Goal: Task Accomplishment & Management: Complete application form

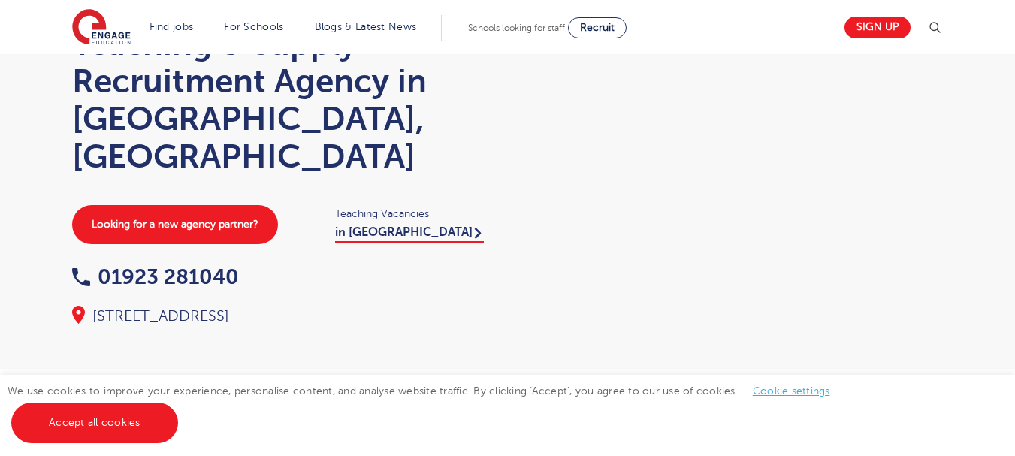
scroll to position [135, 0]
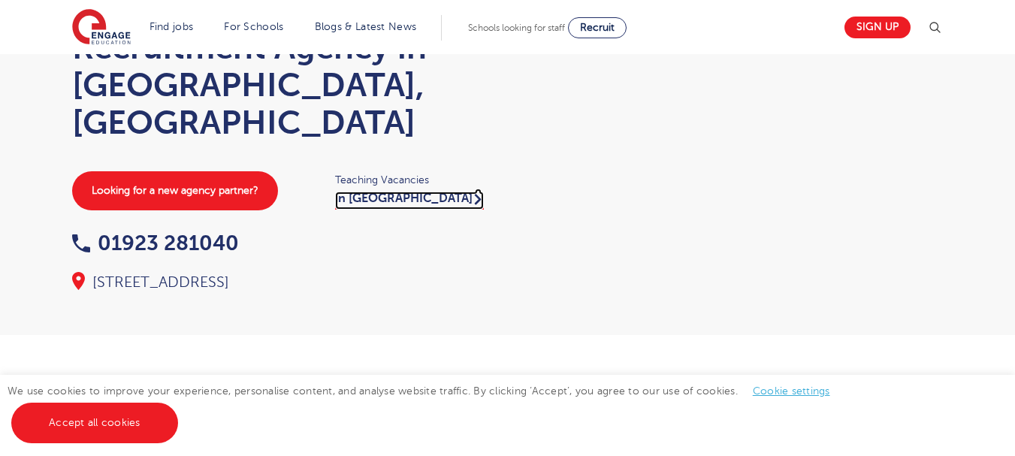
click at [345, 192] on link "in [GEOGRAPHIC_DATA]" at bounding box center [409, 201] width 149 height 18
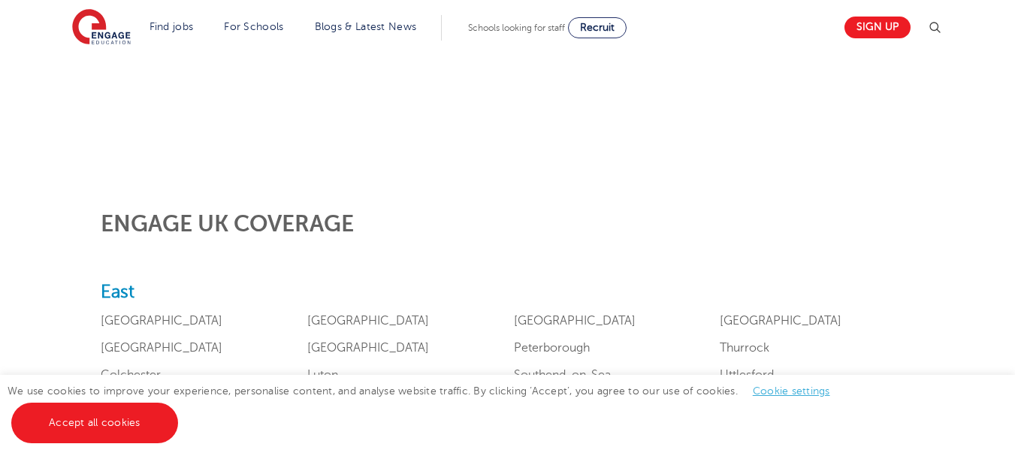
scroll to position [312, 0]
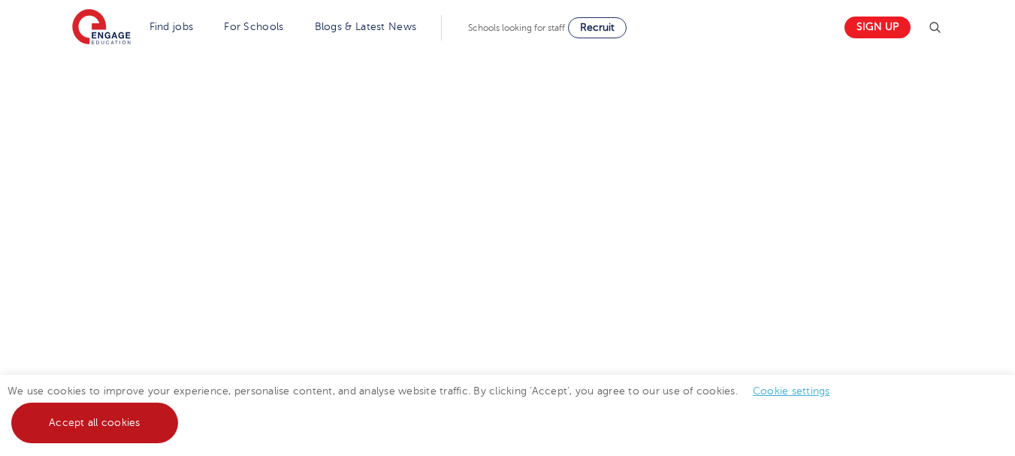
click at [74, 417] on link "Accept all cookies" at bounding box center [94, 423] width 167 height 41
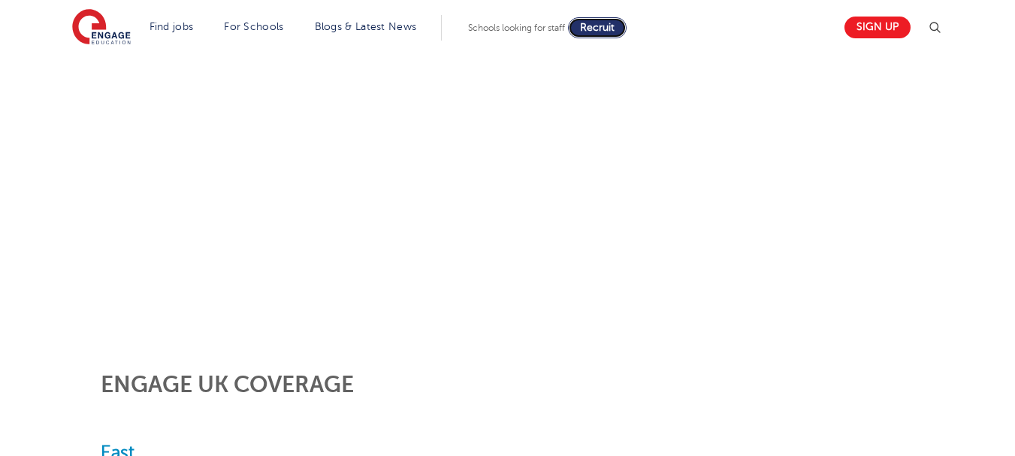
click at [603, 31] on span "Recruit" at bounding box center [597, 27] width 35 height 11
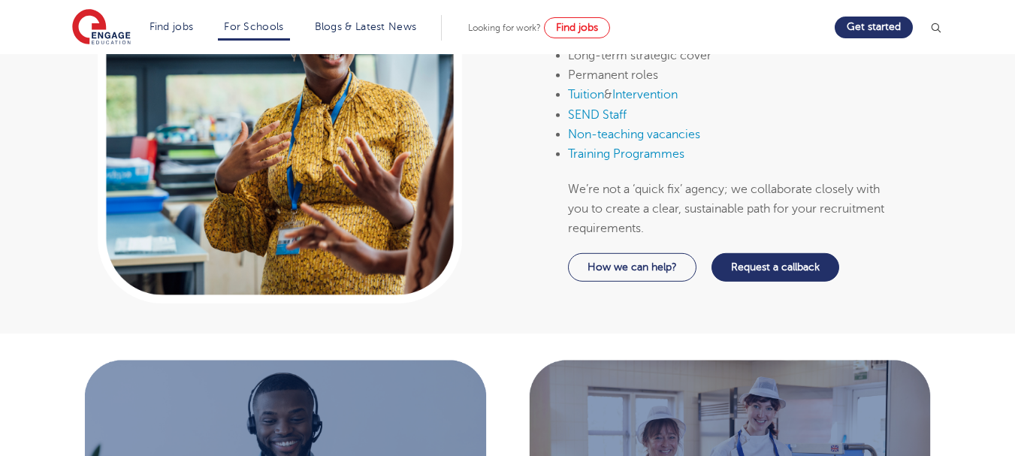
scroll to position [862, 0]
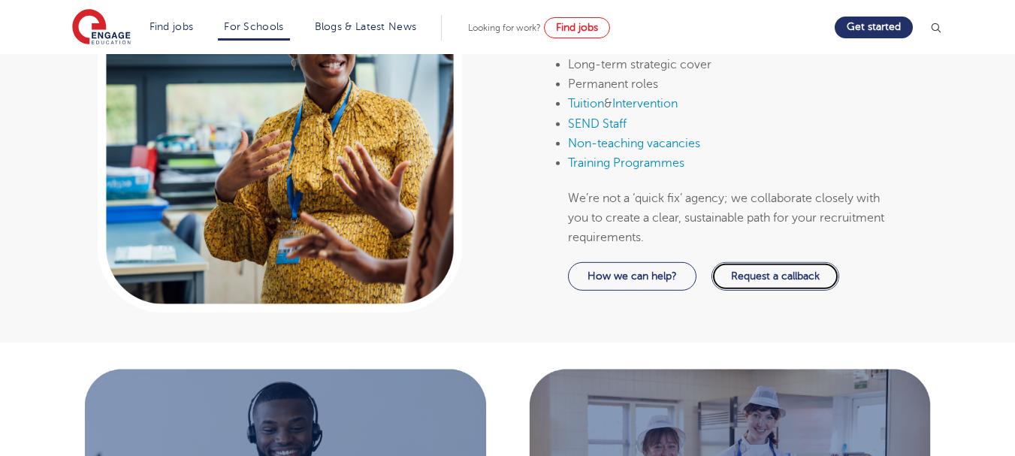
click at [800, 283] on link "Request a callback" at bounding box center [776, 276] width 128 height 29
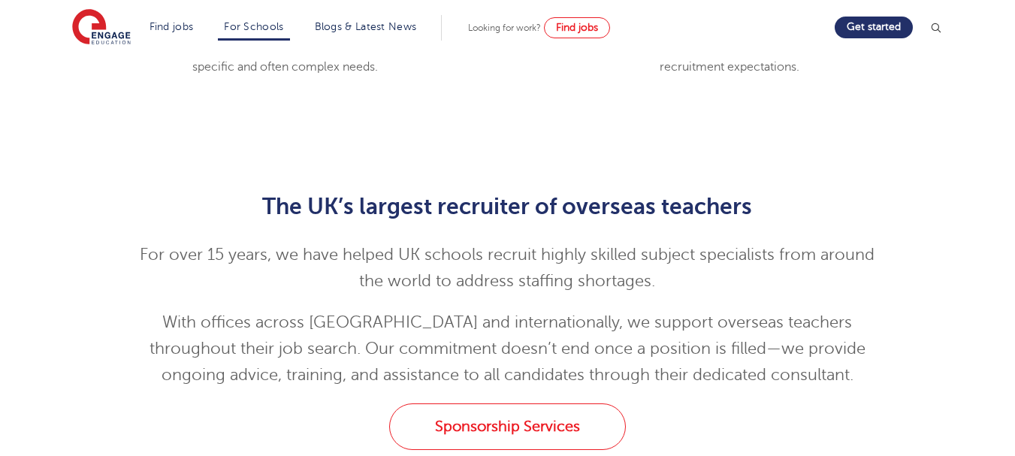
scroll to position [2030, 0]
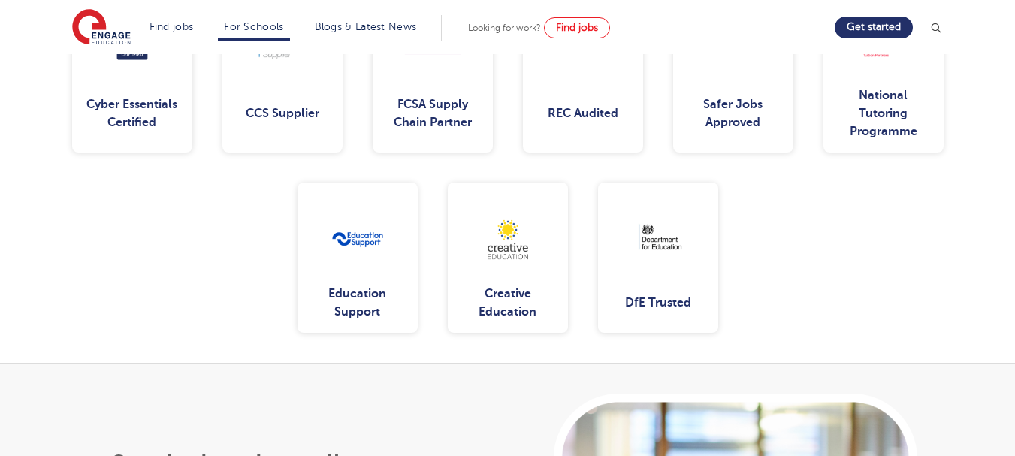
click at [345, 274] on img at bounding box center [358, 240] width 96 height 96
